Goal: Task Accomplishment & Management: Manage account settings

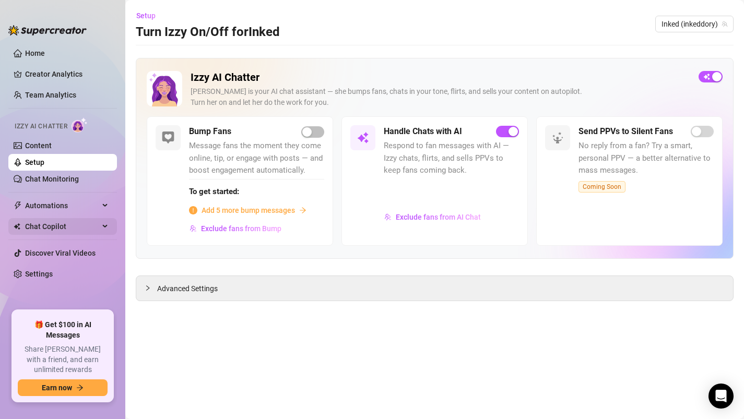
click at [58, 227] on span "Chat Copilot" at bounding box center [62, 226] width 74 height 17
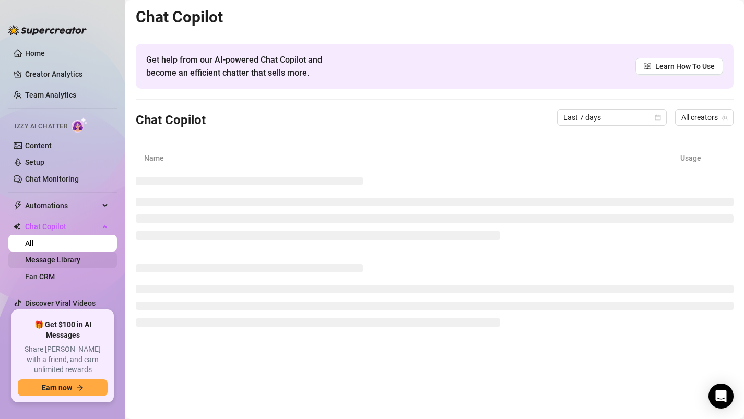
click at [50, 262] on link "Message Library" at bounding box center [52, 260] width 55 height 8
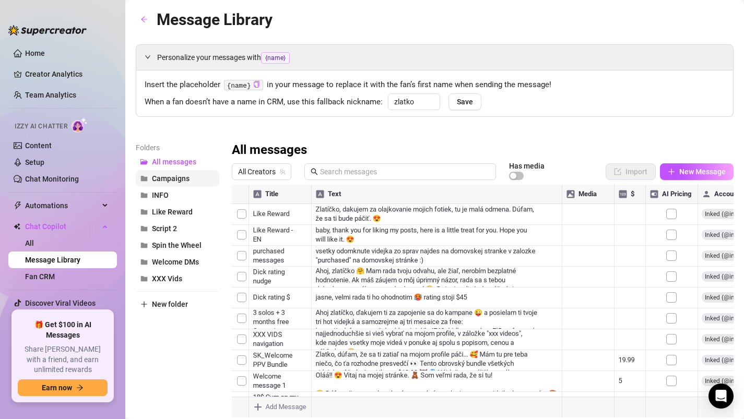
click at [167, 178] on span "Campaigns" at bounding box center [171, 178] width 38 height 8
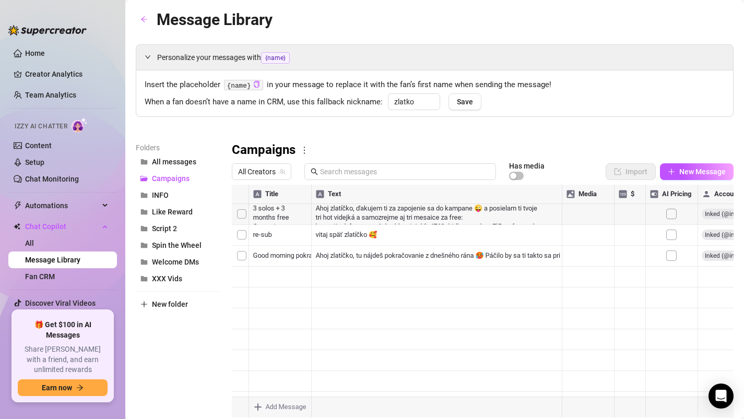
click at [385, 212] on div at bounding box center [483, 301] width 502 height 233
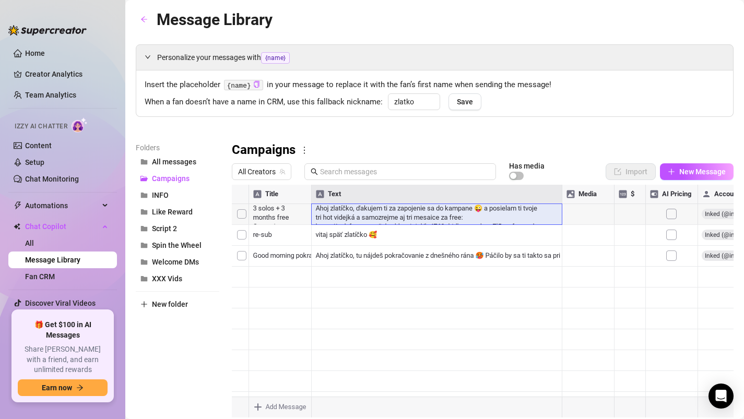
click at [385, 212] on div at bounding box center [483, 301] width 502 height 233
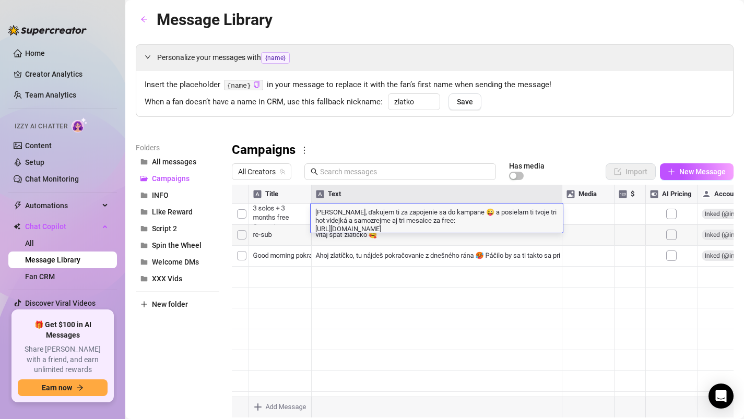
click at [522, 225] on textarea "Ahoj zlatíčko, ďakujem ti za zapojenie sa do kampane 😜 a posielam ti tvoje tri …" at bounding box center [437, 220] width 252 height 26
drag, startPoint x: 315, startPoint y: 228, endPoint x: 587, endPoint y: 240, distance: 271.8
click at [587, 240] on div "Title Text Media $ AI Pricing Accounts 3 solos + 3 months free Campaing Ahoj zl…" at bounding box center [483, 301] width 502 height 233
type textarea "Ahoj zlatíčko, ďakujem ti za zapojenie sa do kampane 😜 a posielam ti tvoje tri …"
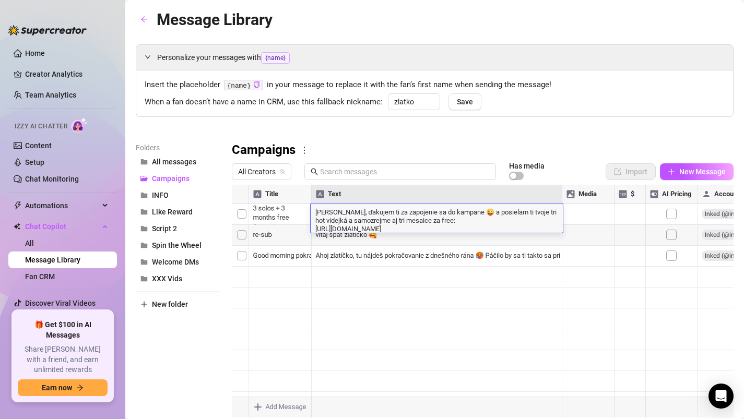
click at [584, 141] on div "Personalize your messages with {name} Insert the placeholder {name} in your mes…" at bounding box center [435, 230] width 598 height 373
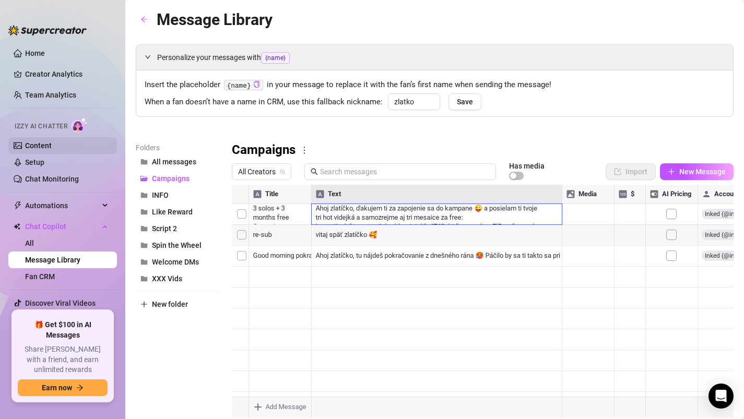
click at [32, 147] on link "Content" at bounding box center [38, 145] width 27 height 8
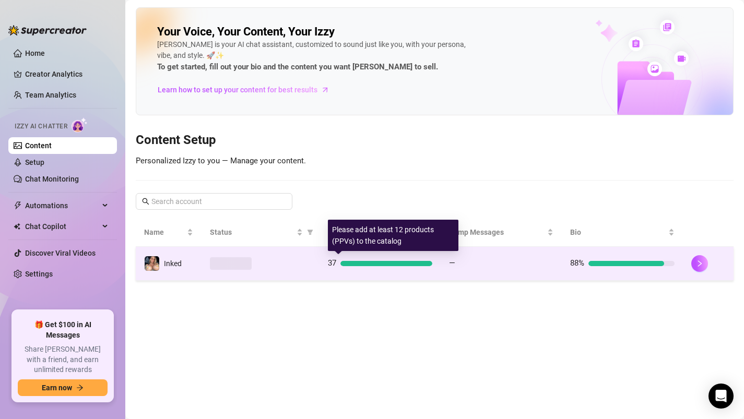
click at [335, 265] on span "37" at bounding box center [332, 262] width 8 height 9
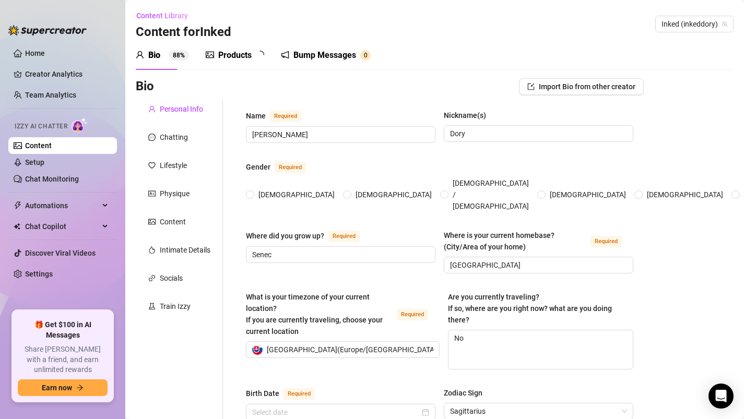
type input "November 30th, 1995"
click at [238, 45] on div "Products 3 3" at bounding box center [239, 55] width 66 height 29
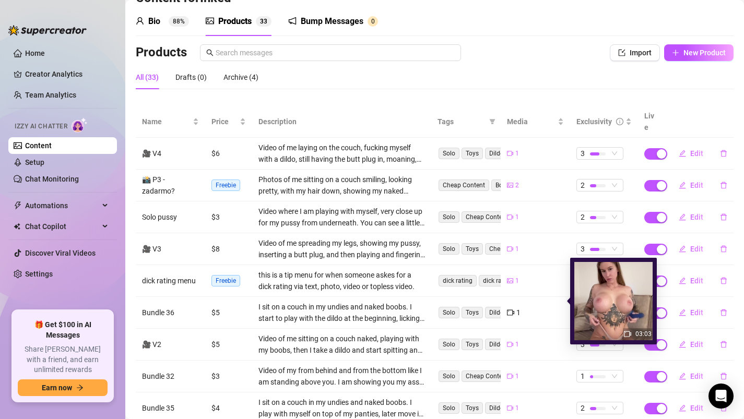
scroll to position [41, 0]
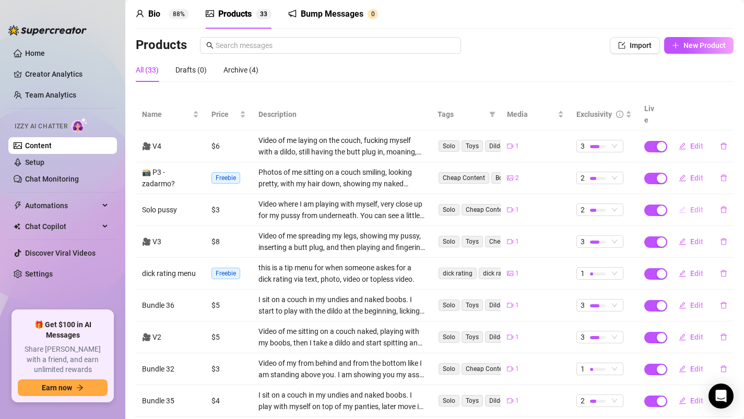
click at [689, 202] on button "Edit" at bounding box center [690, 210] width 41 height 17
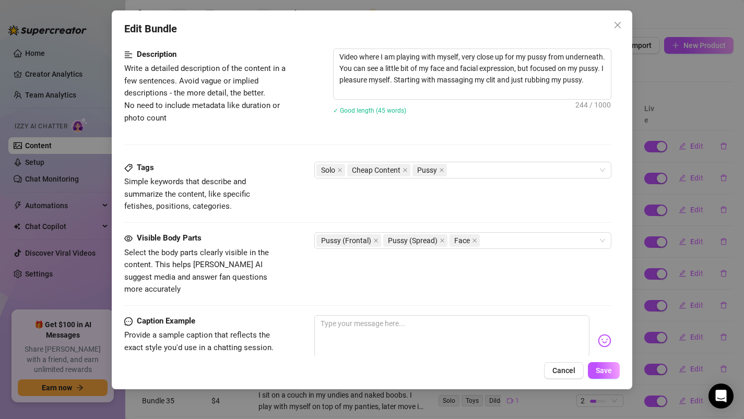
scroll to position [581, 0]
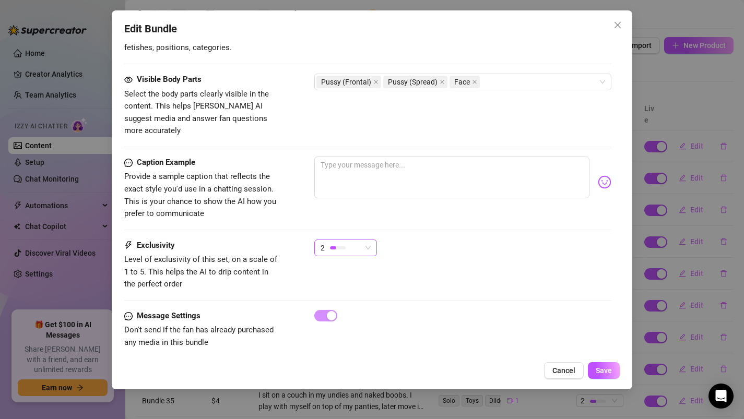
click at [334, 243] on div at bounding box center [338, 248] width 16 height 10
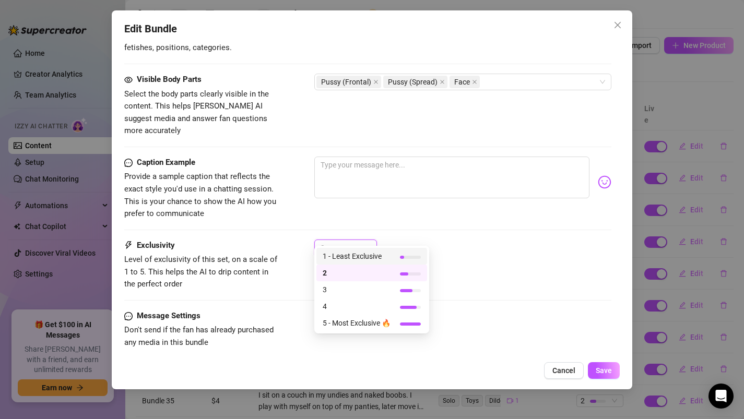
click at [346, 259] on span "1 - Least Exclusive" at bounding box center [357, 256] width 68 height 11
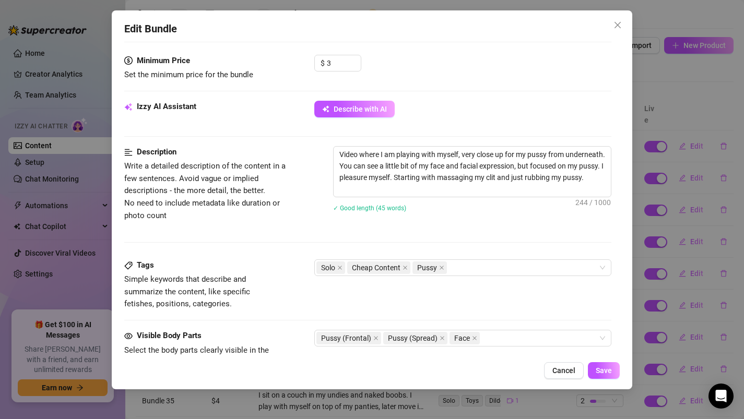
scroll to position [305, 0]
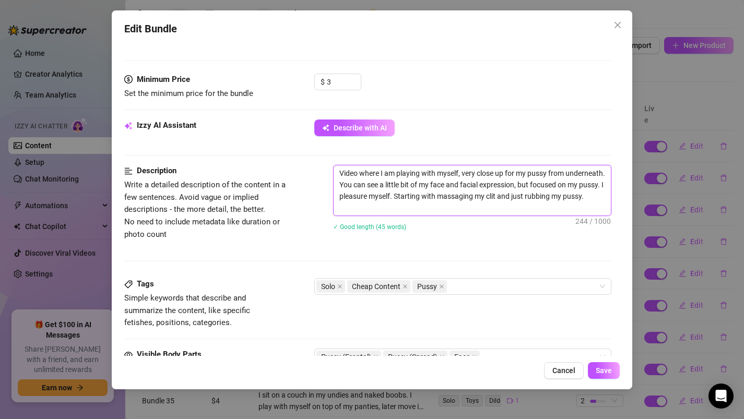
drag, startPoint x: 548, startPoint y: 196, endPoint x: 549, endPoint y: 207, distance: 11.0
click at [549, 207] on textarea "Video where I am playing with myself, very close up for my pussy from underneat…" at bounding box center [473, 191] width 278 height 50
type textarea "Video where I am playing with myself, very close up for my pussy from underneat…"
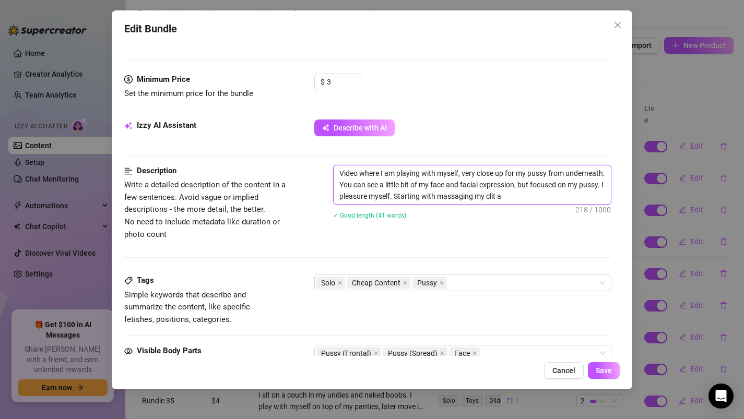
type textarea "Video where I am playing with myself, very close up for my pussy from underneat…"
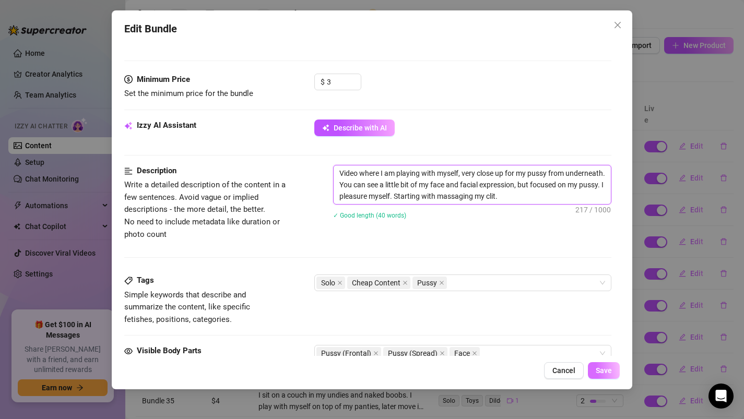
type textarea "Video where I am playing with myself, very close up for my pussy from underneat…"
click at [607, 375] on span "Save" at bounding box center [604, 371] width 16 height 8
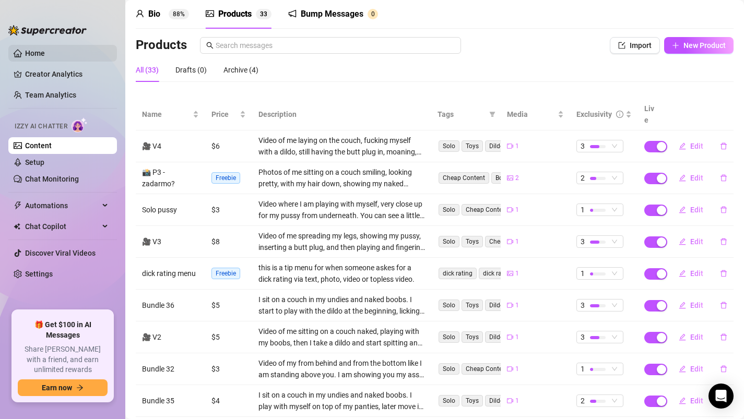
click at [30, 55] on link "Home" at bounding box center [35, 53] width 20 height 8
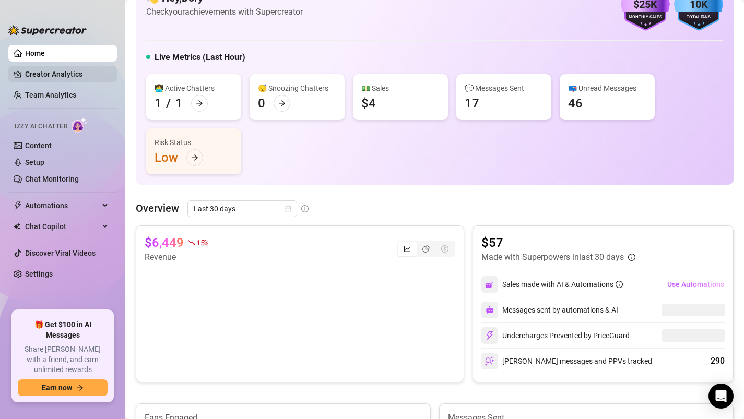
click at [37, 79] on link "Creator Analytics" at bounding box center [67, 74] width 84 height 17
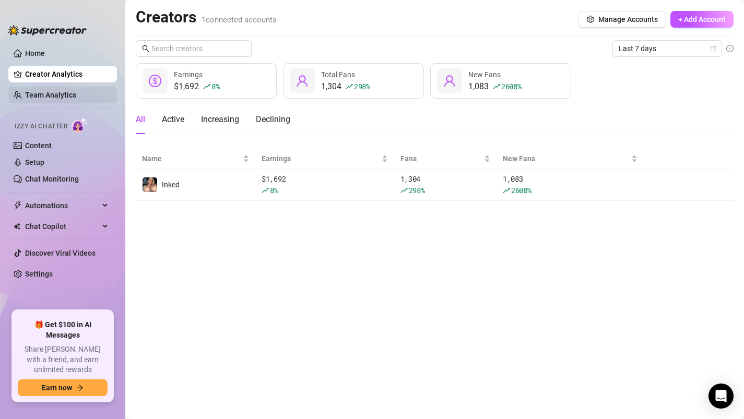
click at [38, 92] on link "Team Analytics" at bounding box center [50, 95] width 51 height 8
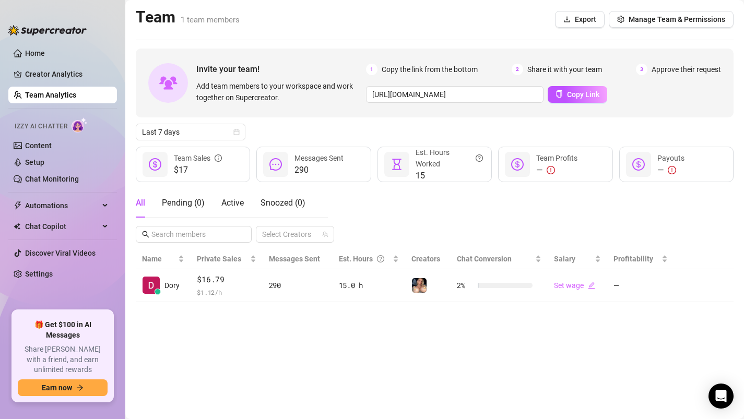
click at [38, 94] on link "Team Analytics" at bounding box center [50, 95] width 51 height 8
click at [52, 65] on ul "Home Creator Analytics Team Analytics Izzy AI Chatter Content Setup Chat Monito…" at bounding box center [62, 174] width 109 height 266
click at [52, 69] on link "Creator Analytics" at bounding box center [67, 74] width 84 height 17
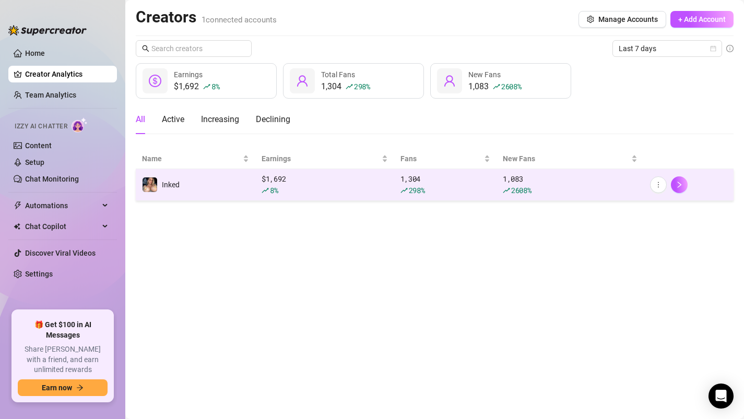
click at [219, 186] on td "Inked" at bounding box center [196, 185] width 120 height 32
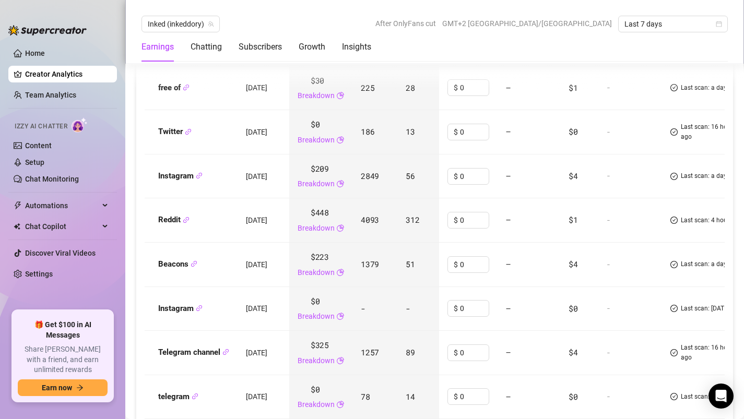
scroll to position [1359, 0]
